Goal: Information Seeking & Learning: Learn about a topic

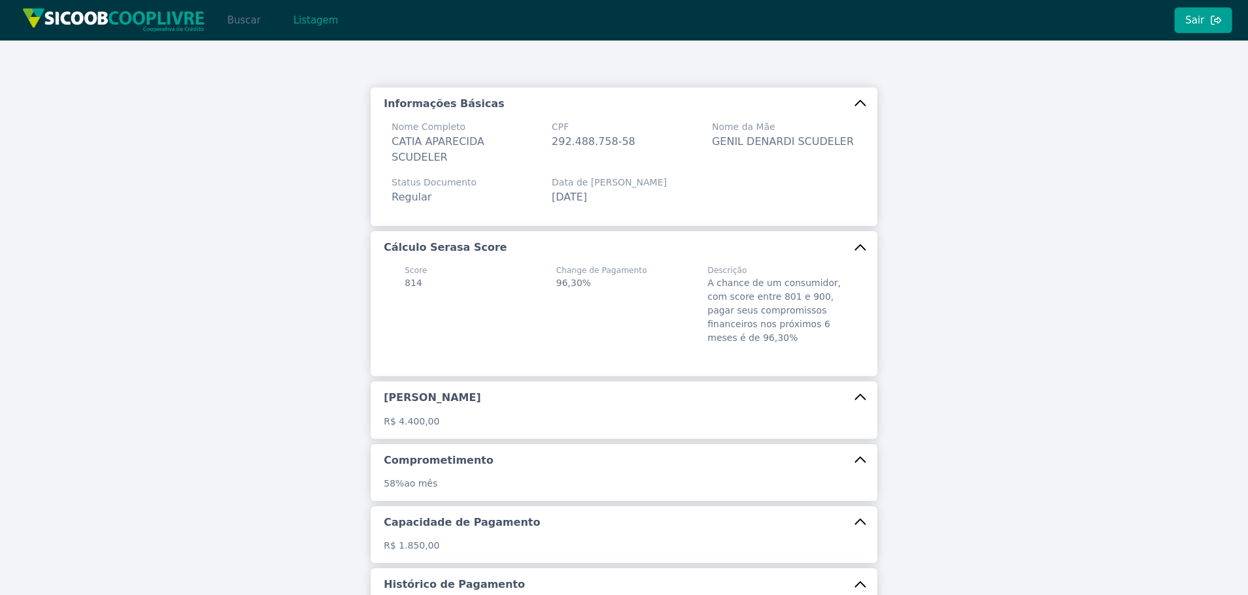
click at [249, 20] on button "Buscar" at bounding box center [244, 20] width 56 height 26
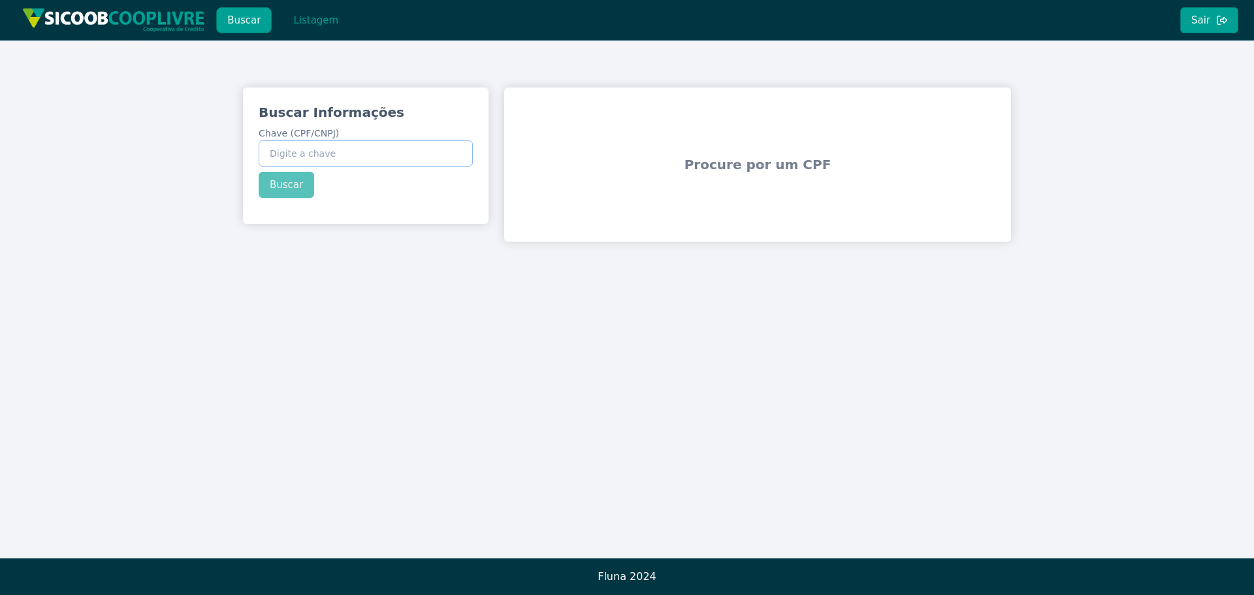
click at [412, 161] on input "Chave (CPF/CNPJ)" at bounding box center [366, 153] width 214 height 26
paste input "332.610.588-62"
type input "332.610.588-62"
click at [296, 182] on div "Buscar Informações Chave (CPF/CNPJ) 332.610.588-62 Buscar" at bounding box center [366, 150] width 246 height 126
click at [296, 186] on button "Buscar" at bounding box center [287, 185] width 56 height 26
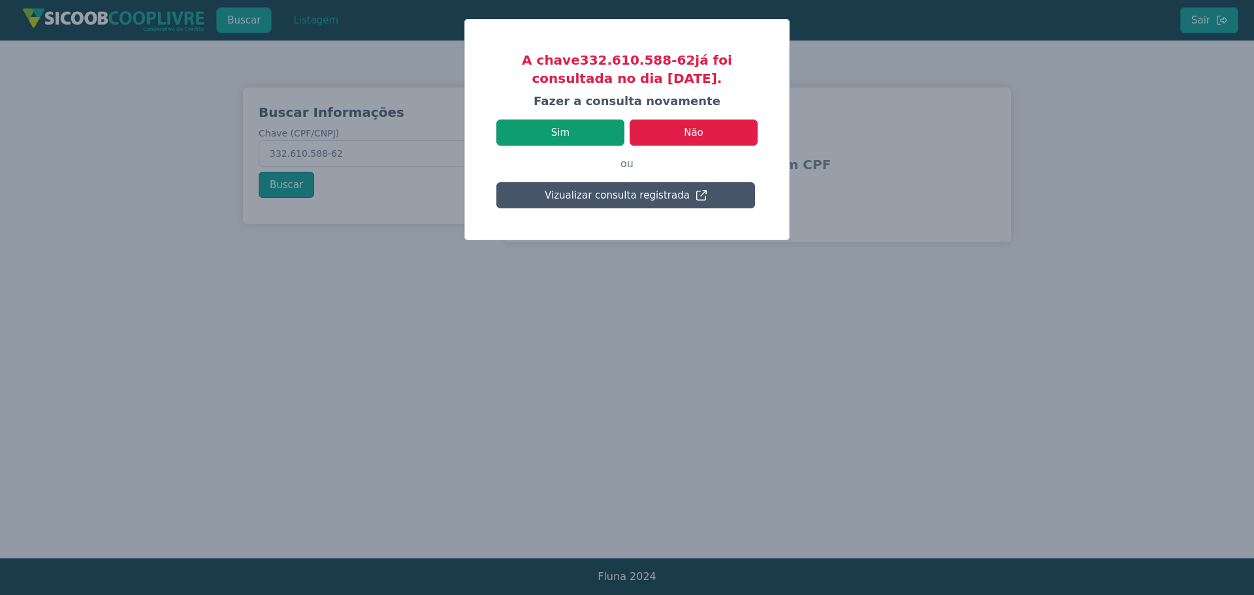
click at [586, 137] on button "Sim" at bounding box center [560, 132] width 128 height 26
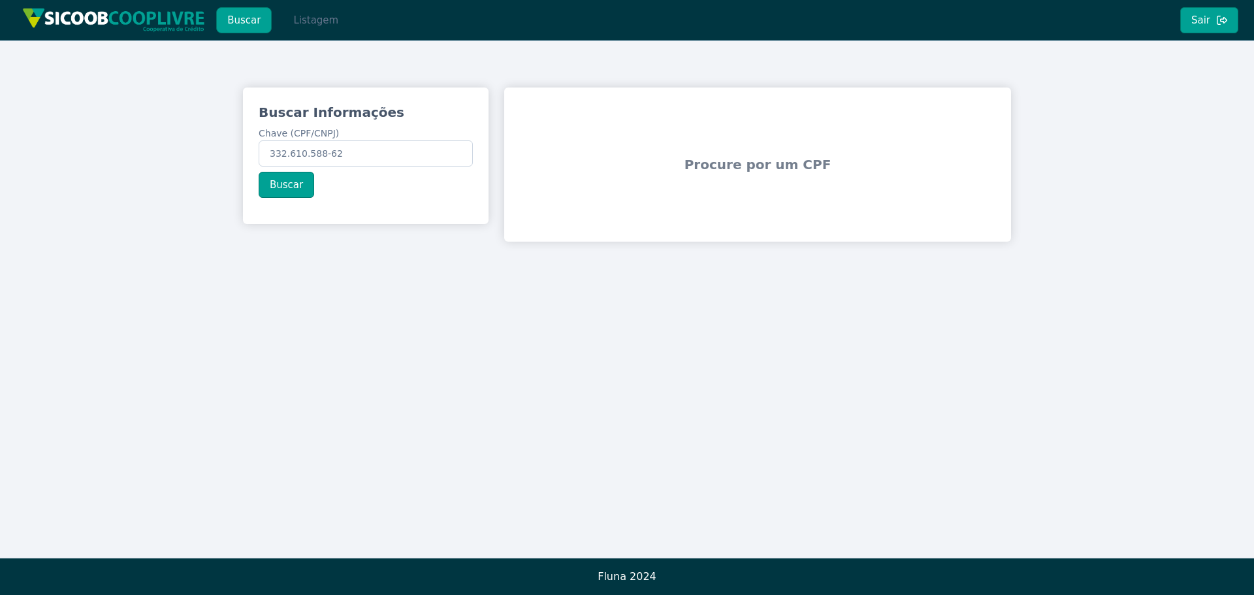
click at [309, 19] on button "Listagem" at bounding box center [315, 20] width 67 height 26
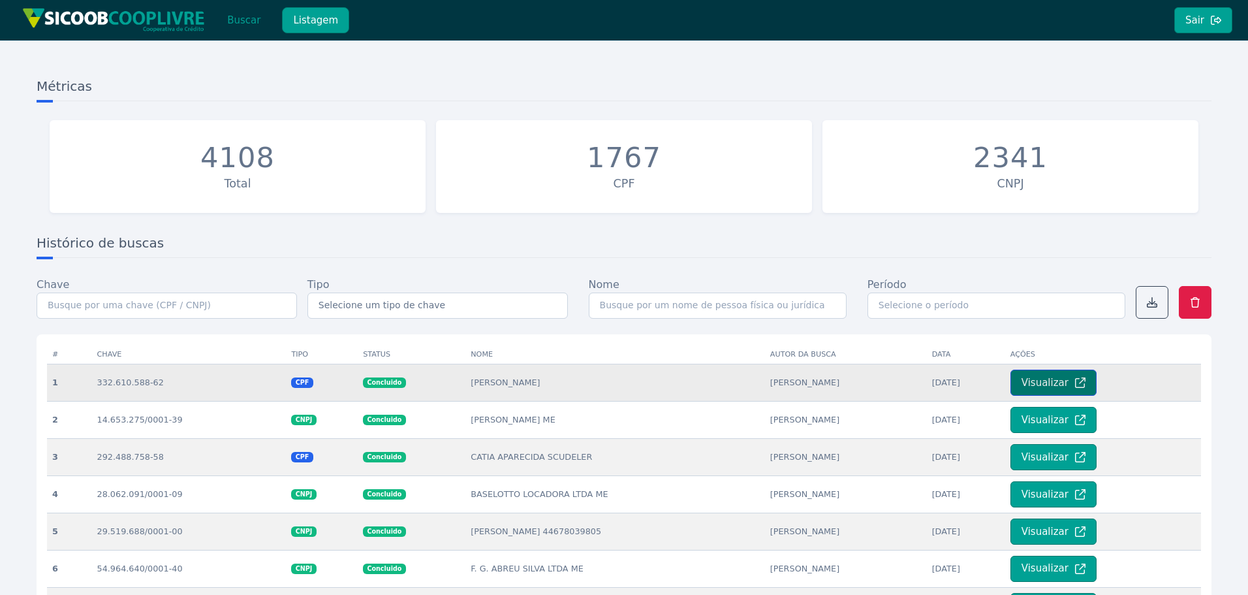
click at [1052, 383] on button "Visualizar" at bounding box center [1054, 383] width 86 height 26
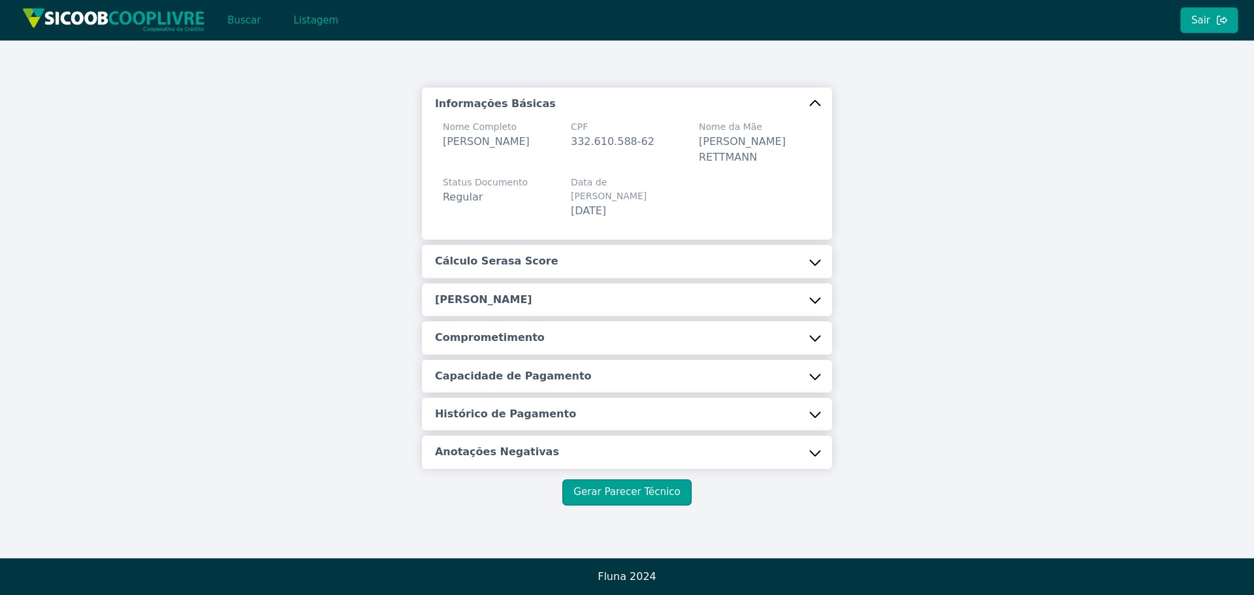
click at [556, 246] on button "Cálculo Serasa Score" at bounding box center [627, 261] width 410 height 33
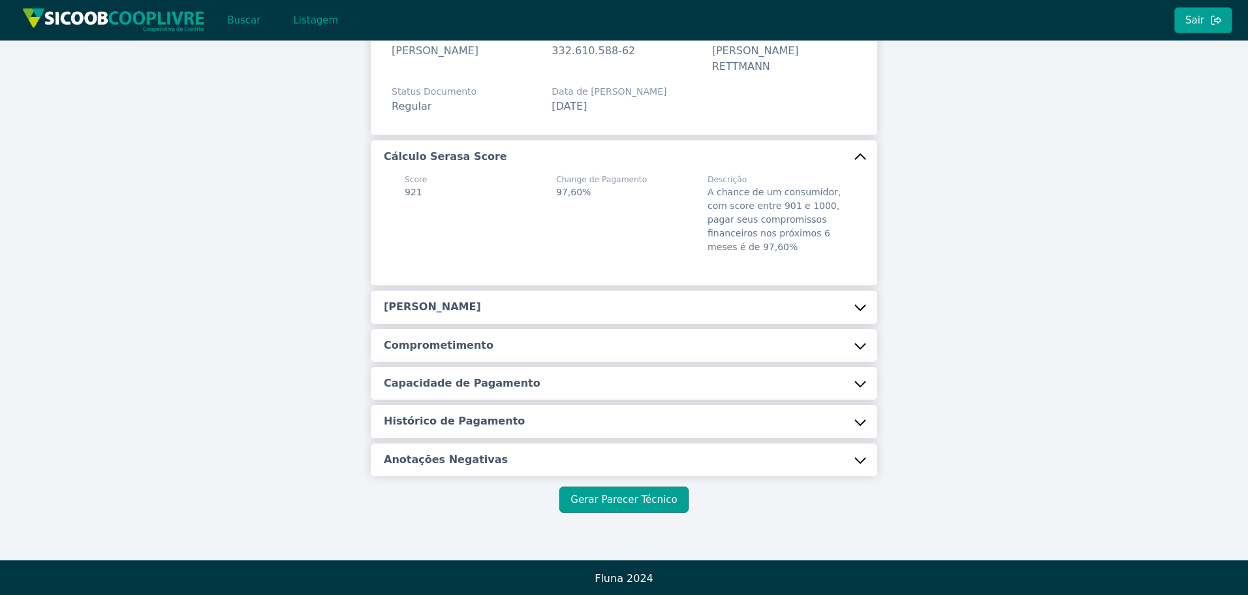
scroll to position [93, 0]
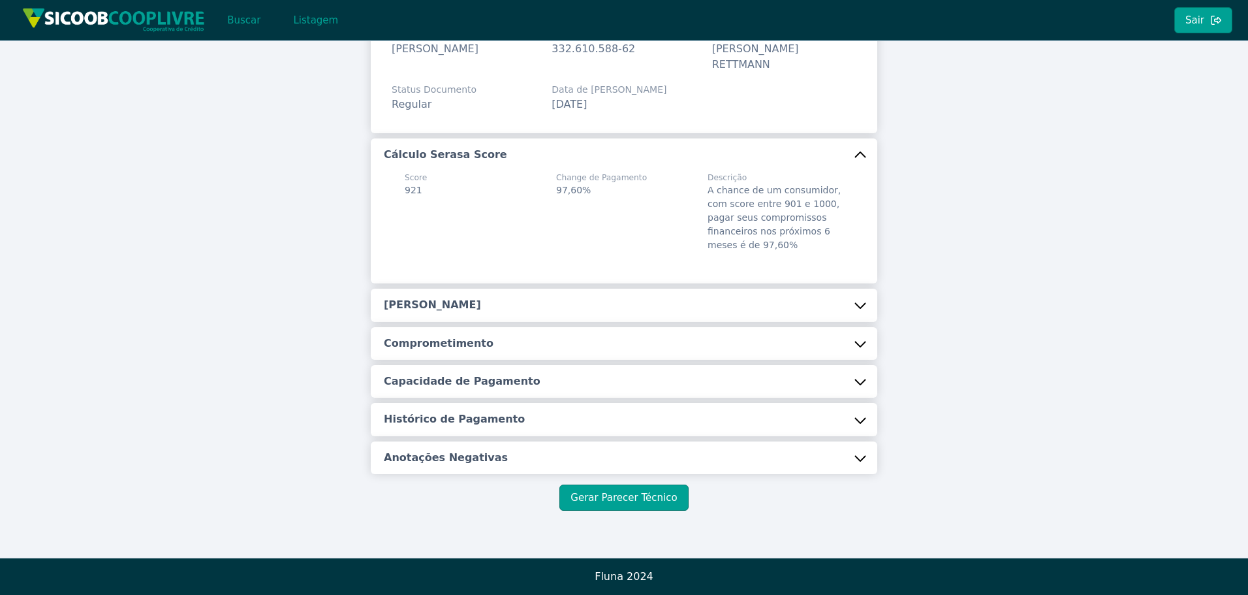
click at [523, 307] on button "[PERSON_NAME]" at bounding box center [624, 305] width 507 height 33
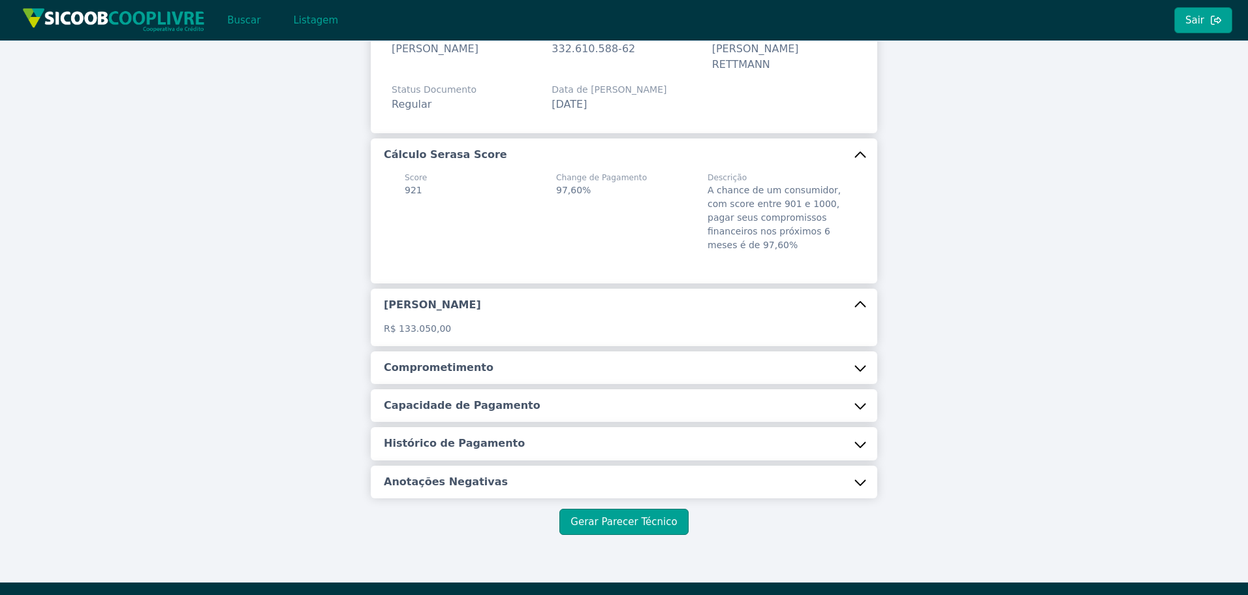
click at [471, 368] on h5 "Comprometimento" at bounding box center [439, 367] width 110 height 14
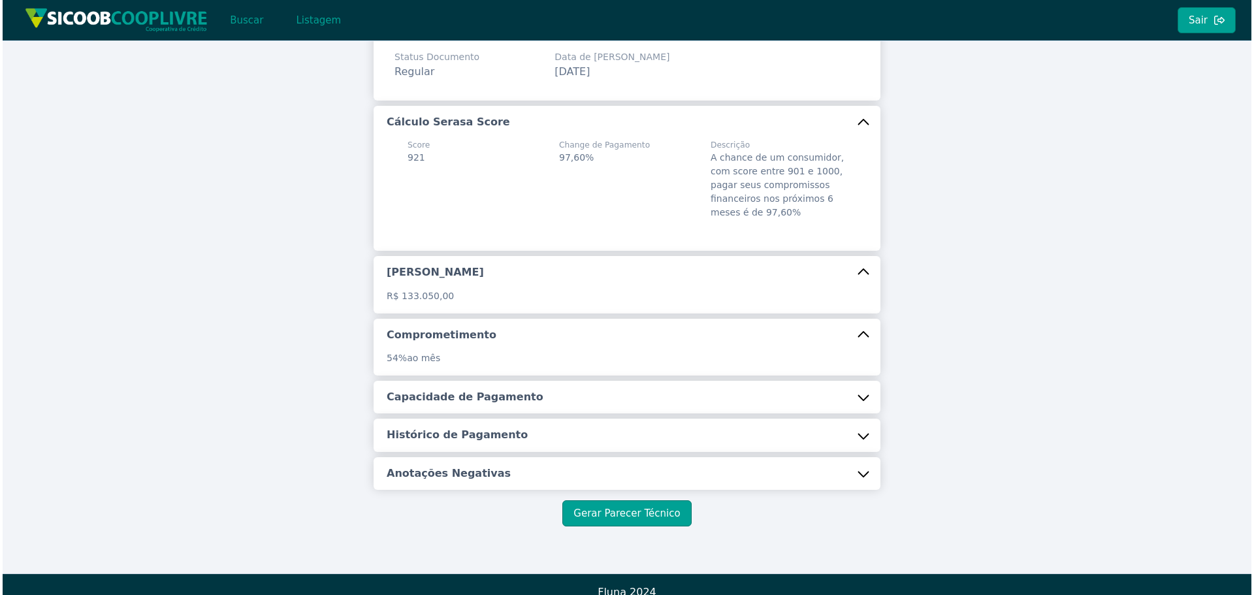
scroll to position [141, 0]
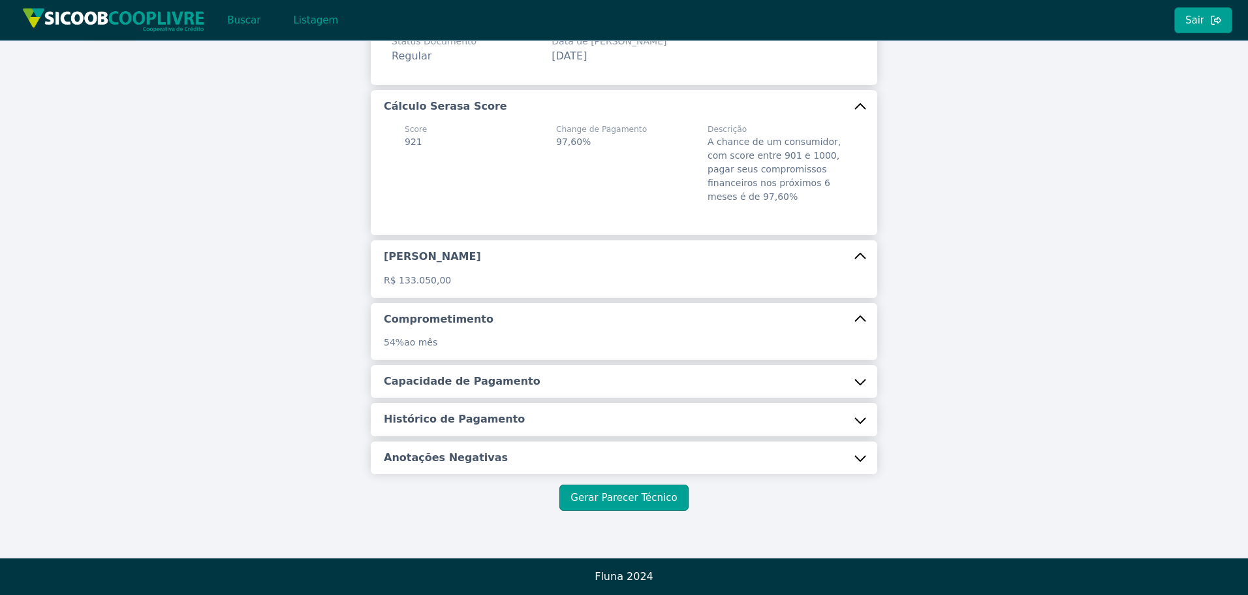
click at [471, 393] on button "Capacidade de Pagamento" at bounding box center [624, 381] width 507 height 33
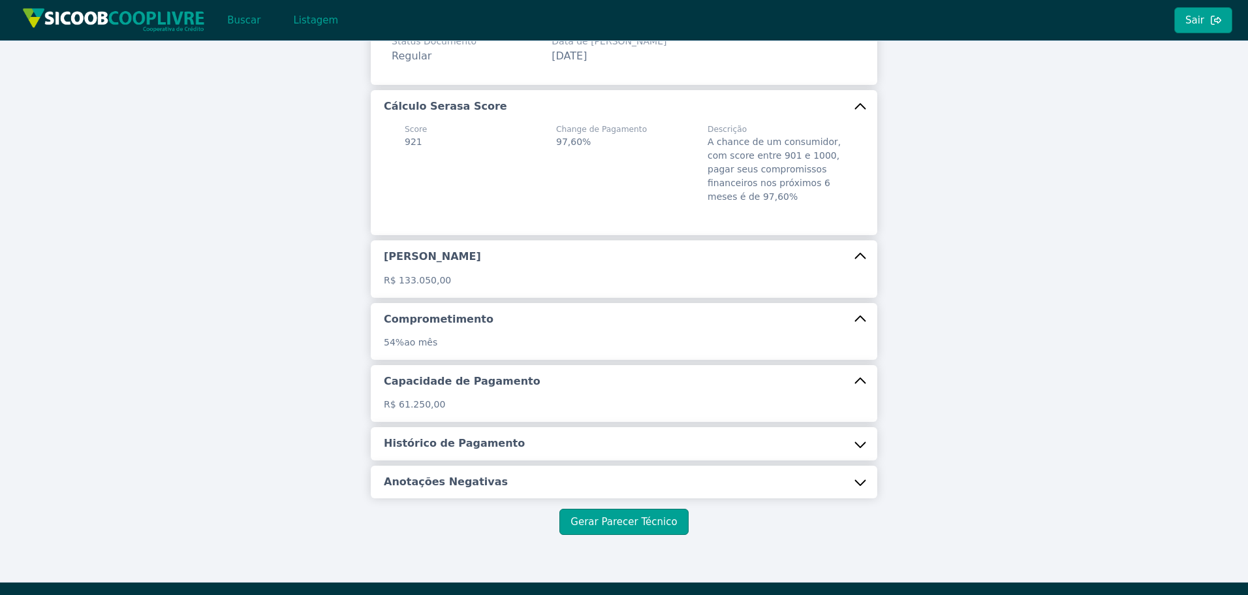
click at [459, 471] on button "Anotações Negativas" at bounding box center [624, 482] width 507 height 33
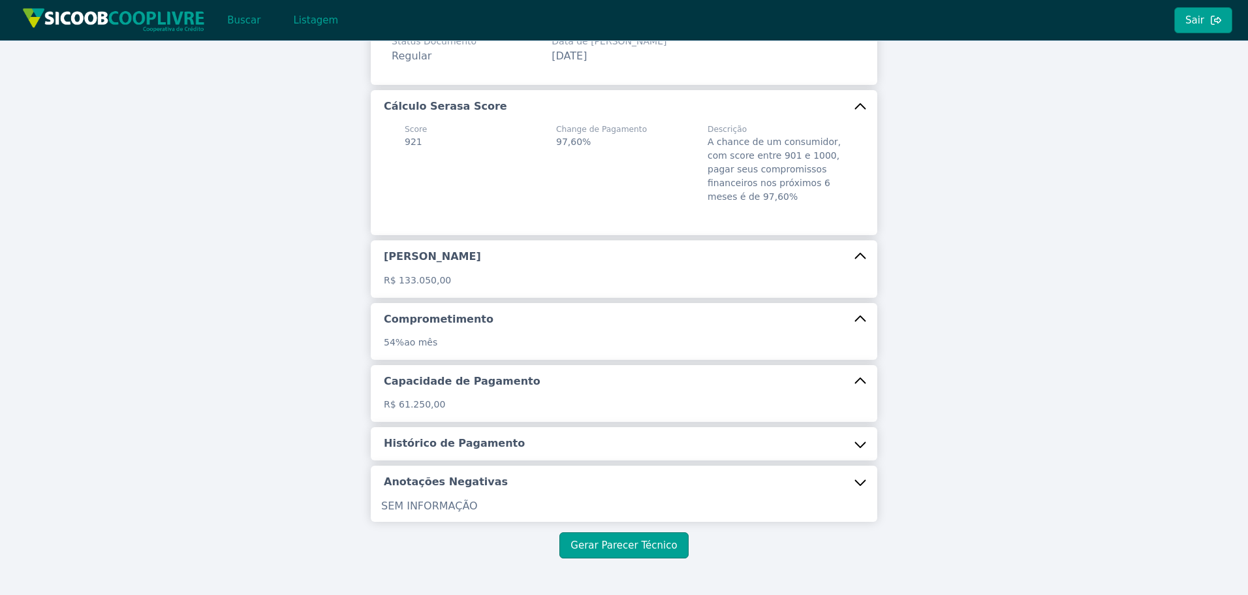
click at [468, 456] on button "Histórico de Pagamento" at bounding box center [624, 443] width 507 height 33
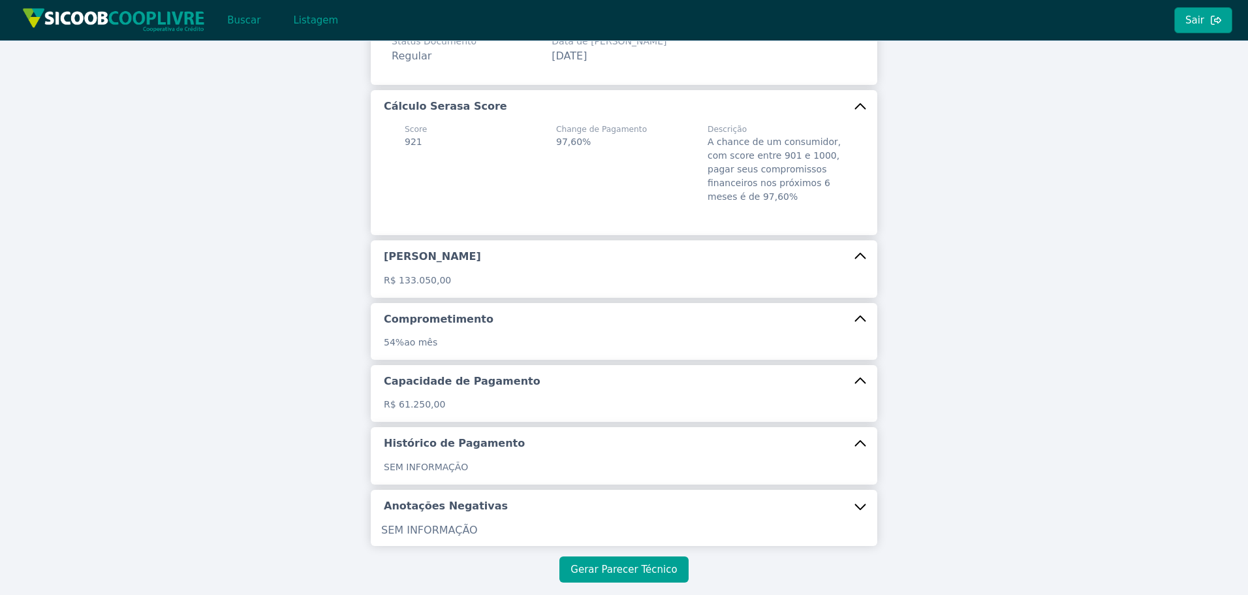
click at [612, 573] on button "Gerar Parecer Técnico" at bounding box center [624, 569] width 129 height 26
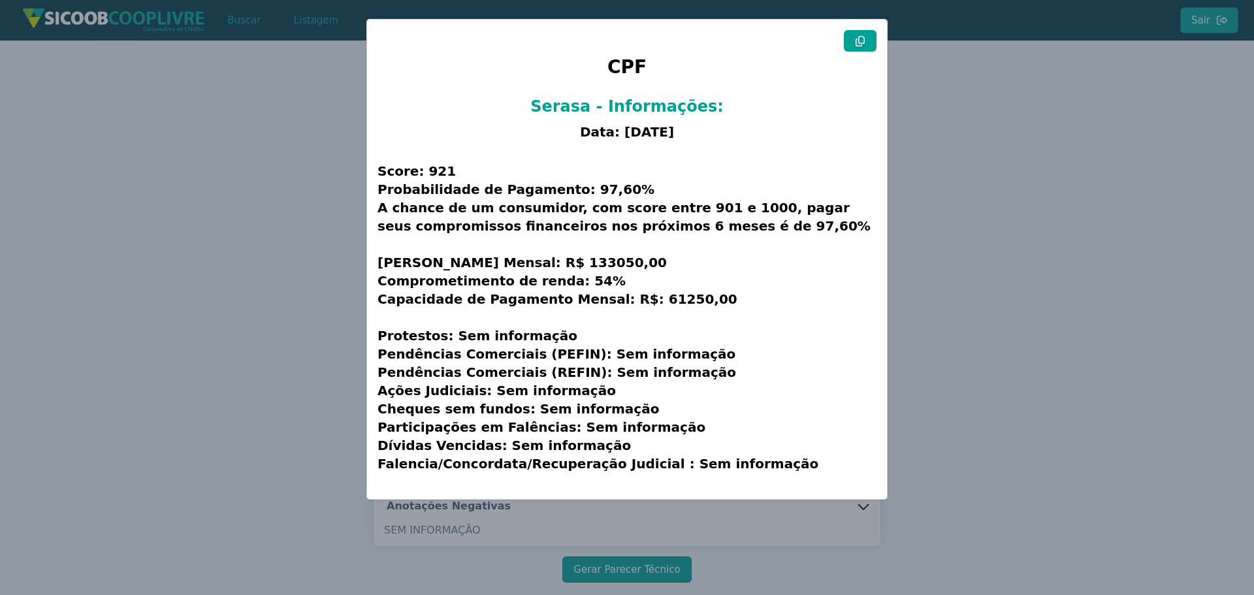
click at [862, 42] on icon at bounding box center [860, 41] width 10 height 10
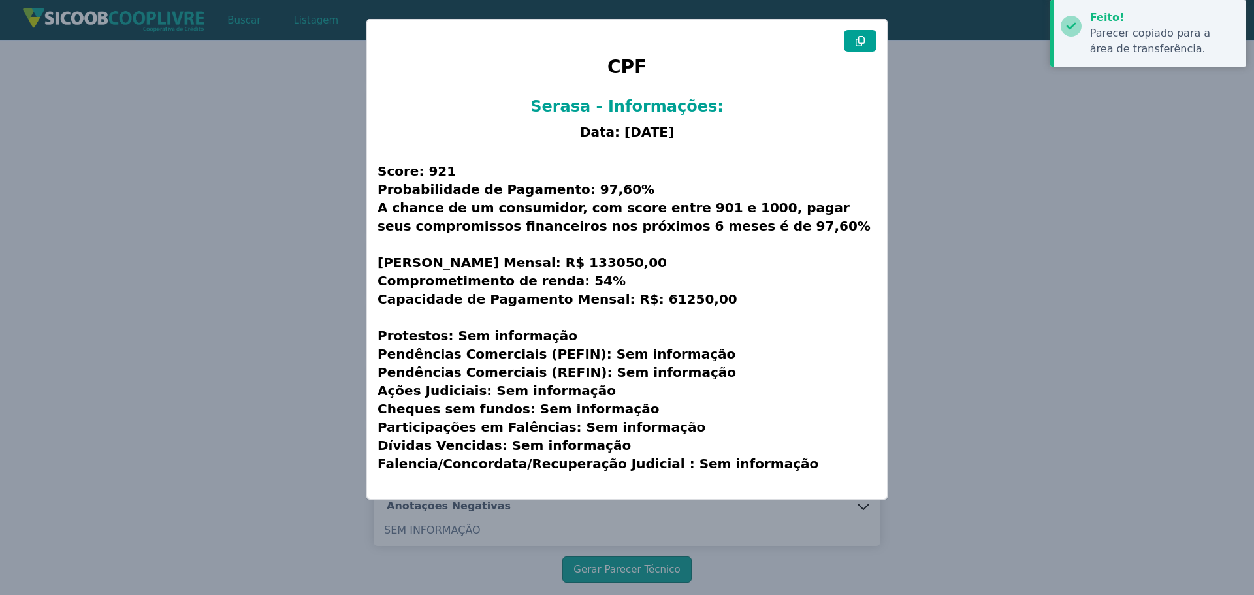
click at [862, 42] on icon at bounding box center [860, 41] width 10 height 10
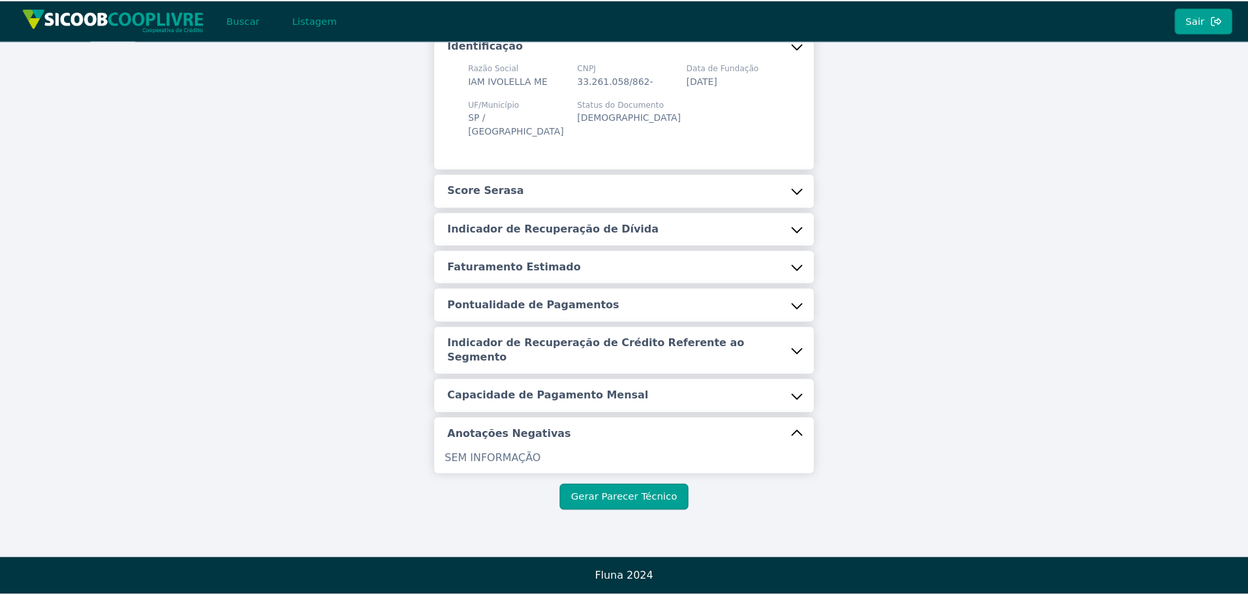
scroll to position [72, 0]
